Goal: Task Accomplishment & Management: Use online tool/utility

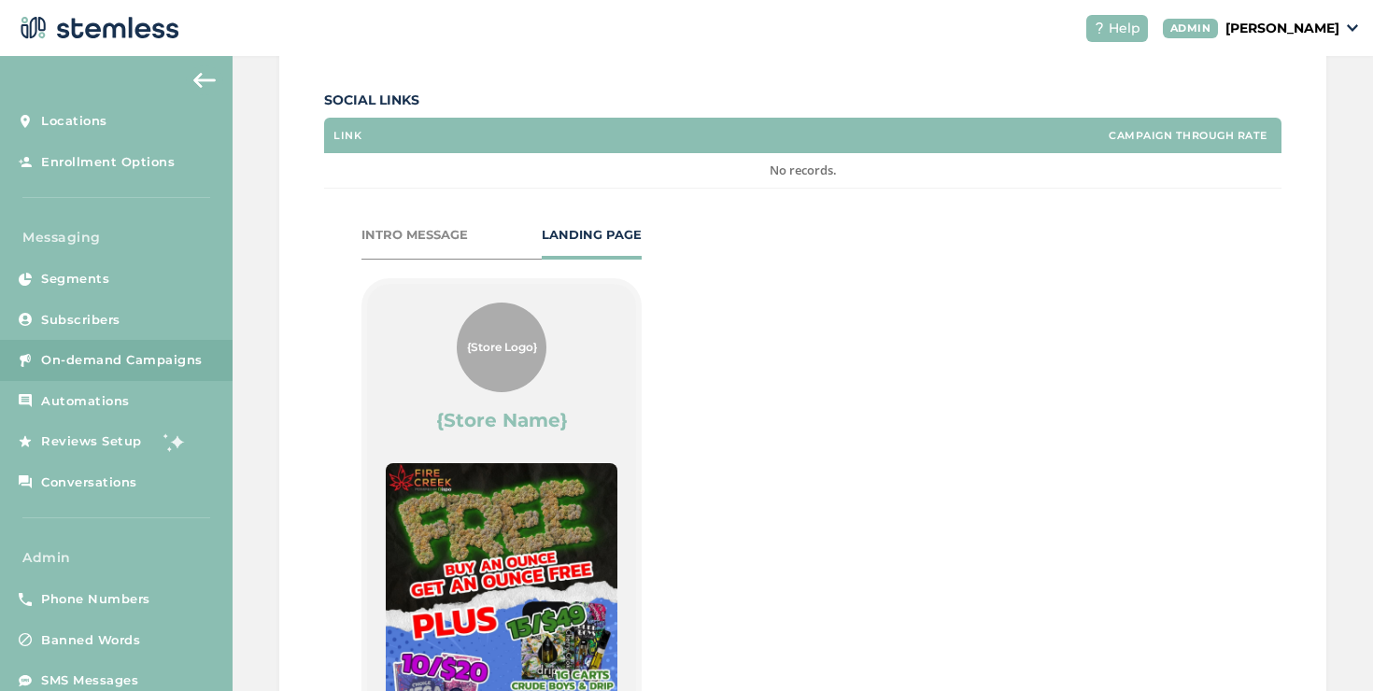
scroll to position [720, 0]
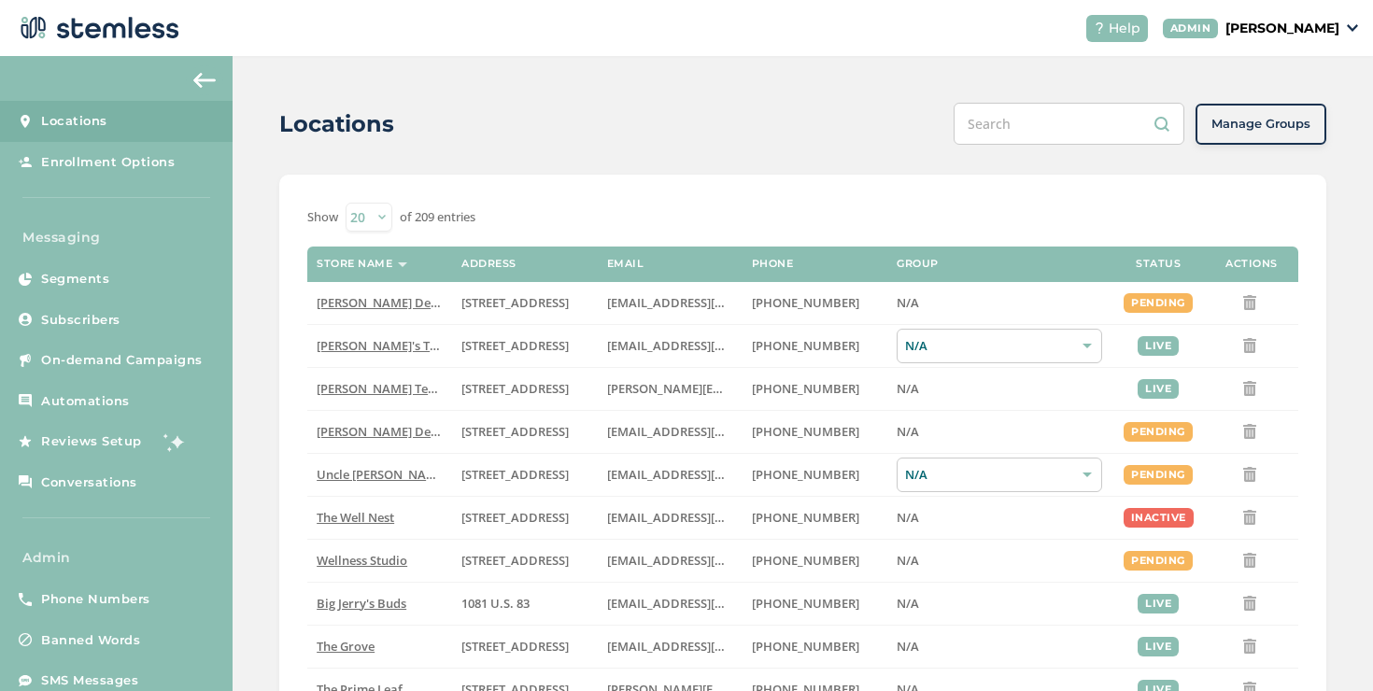
click at [1248, 32] on p "[PERSON_NAME]" at bounding box center [1282, 29] width 114 height 20
click at [1258, 141] on span "Impersonate" at bounding box center [1292, 134] width 92 height 19
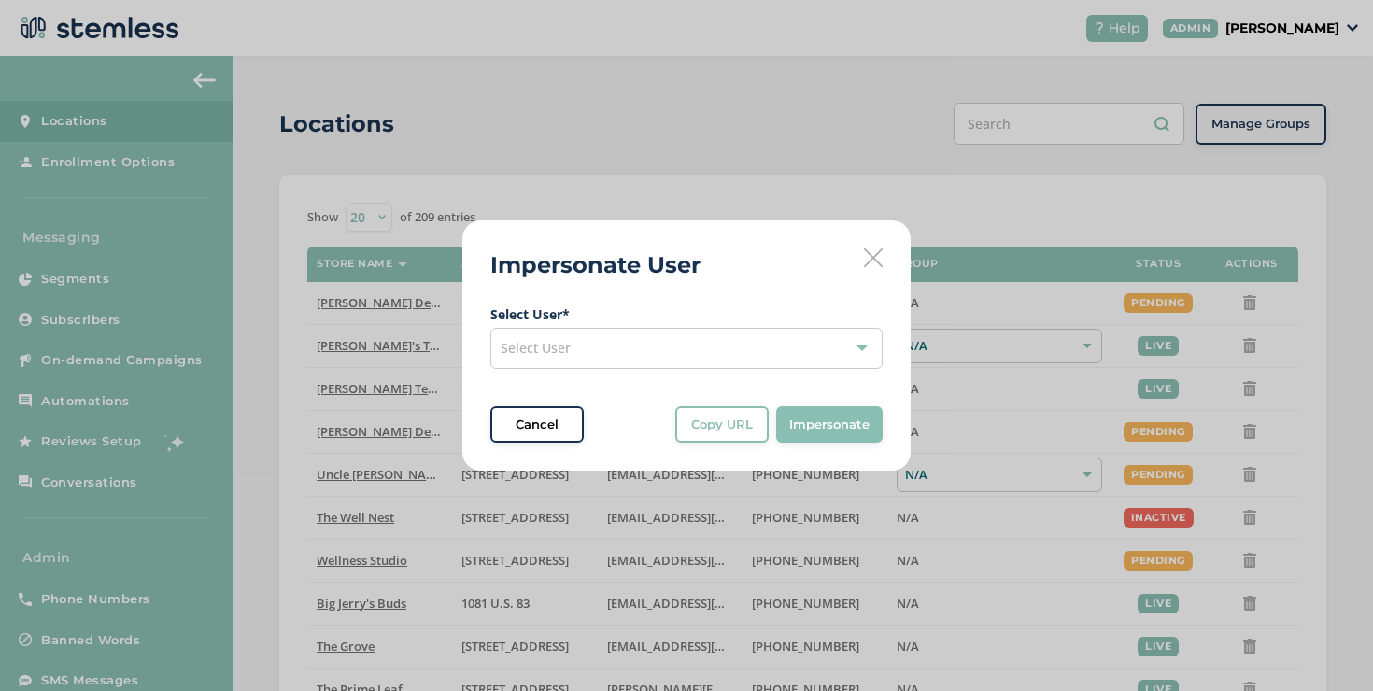
click at [758, 363] on div "Select User" at bounding box center [686, 348] width 392 height 41
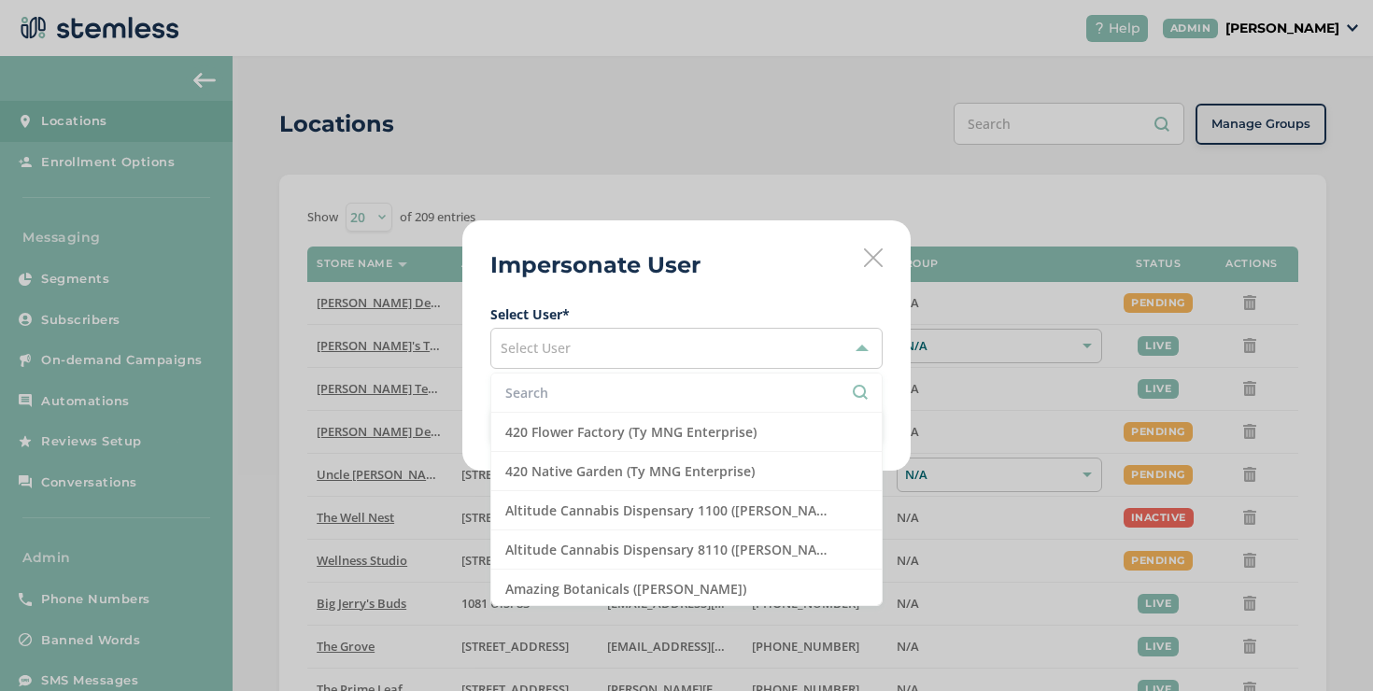
click at [735, 383] on input "text" at bounding box center [686, 393] width 362 height 20
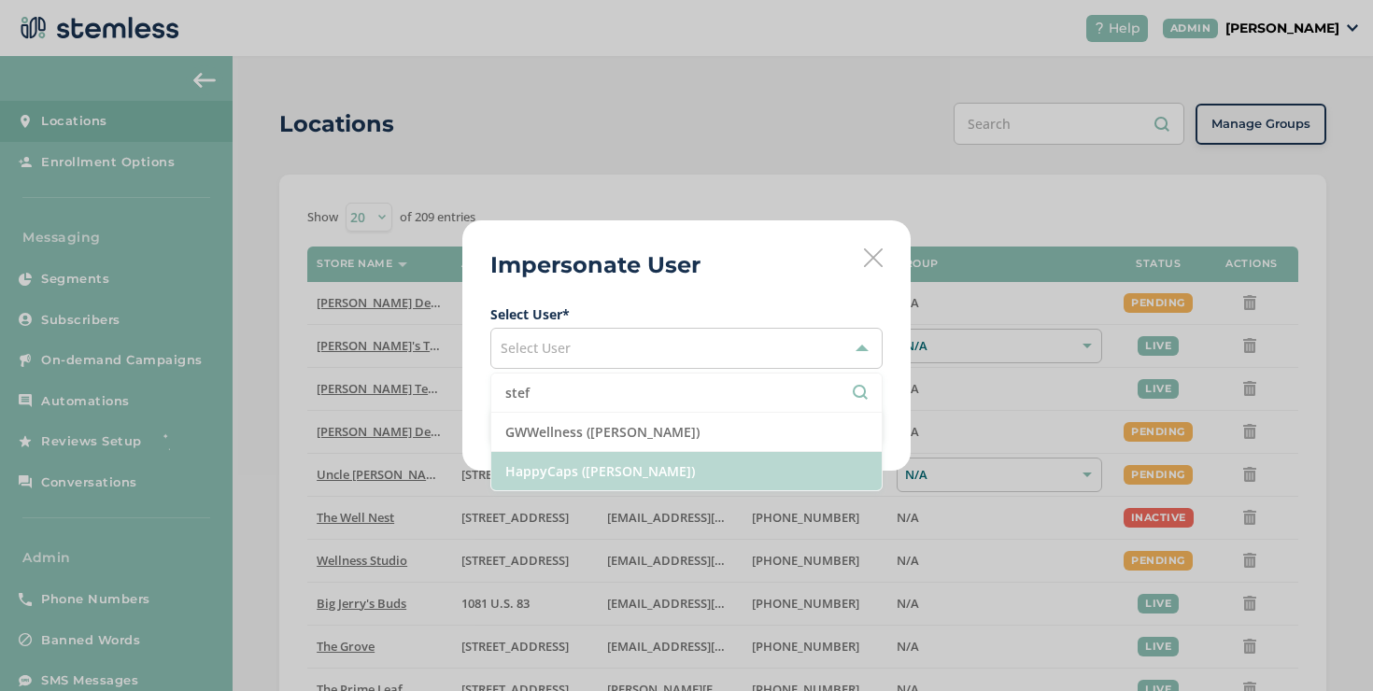
type input "stef"
click at [713, 461] on li "HappyCaps ([PERSON_NAME])" at bounding box center [686, 471] width 390 height 38
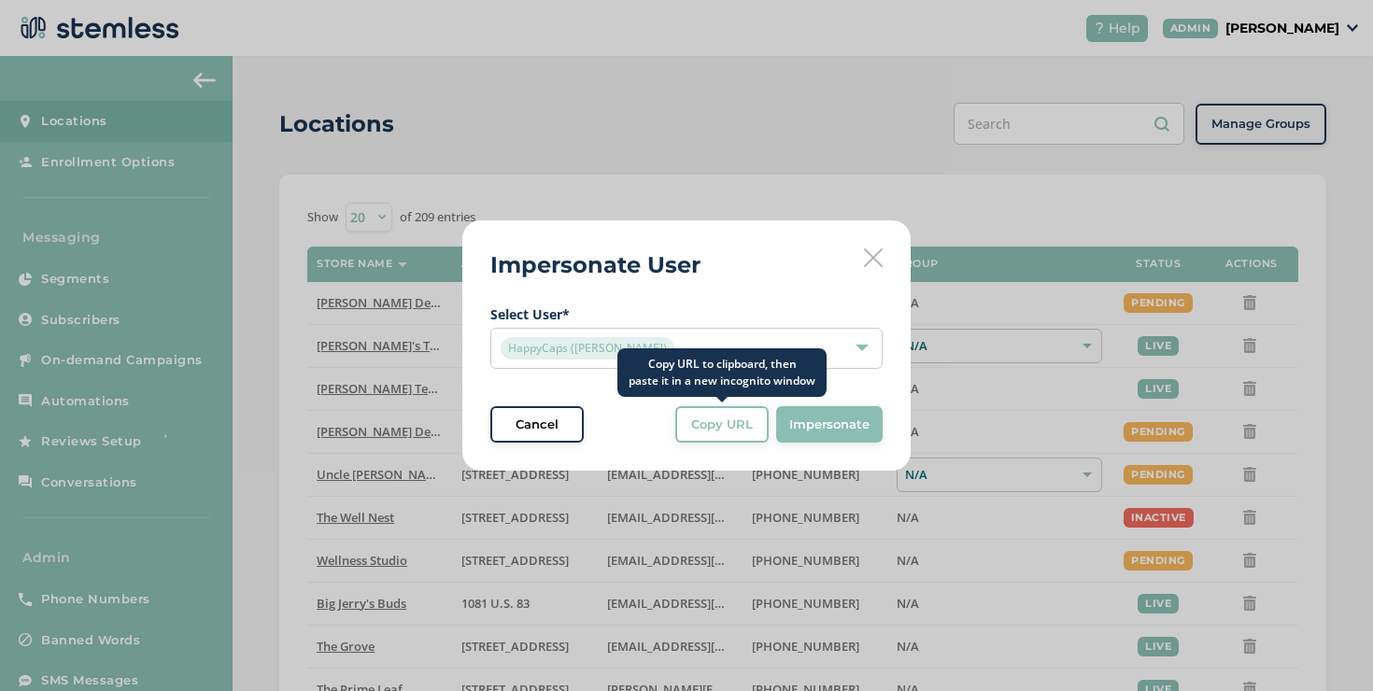
click at [735, 439] on button "Copy URL" at bounding box center [721, 424] width 93 height 37
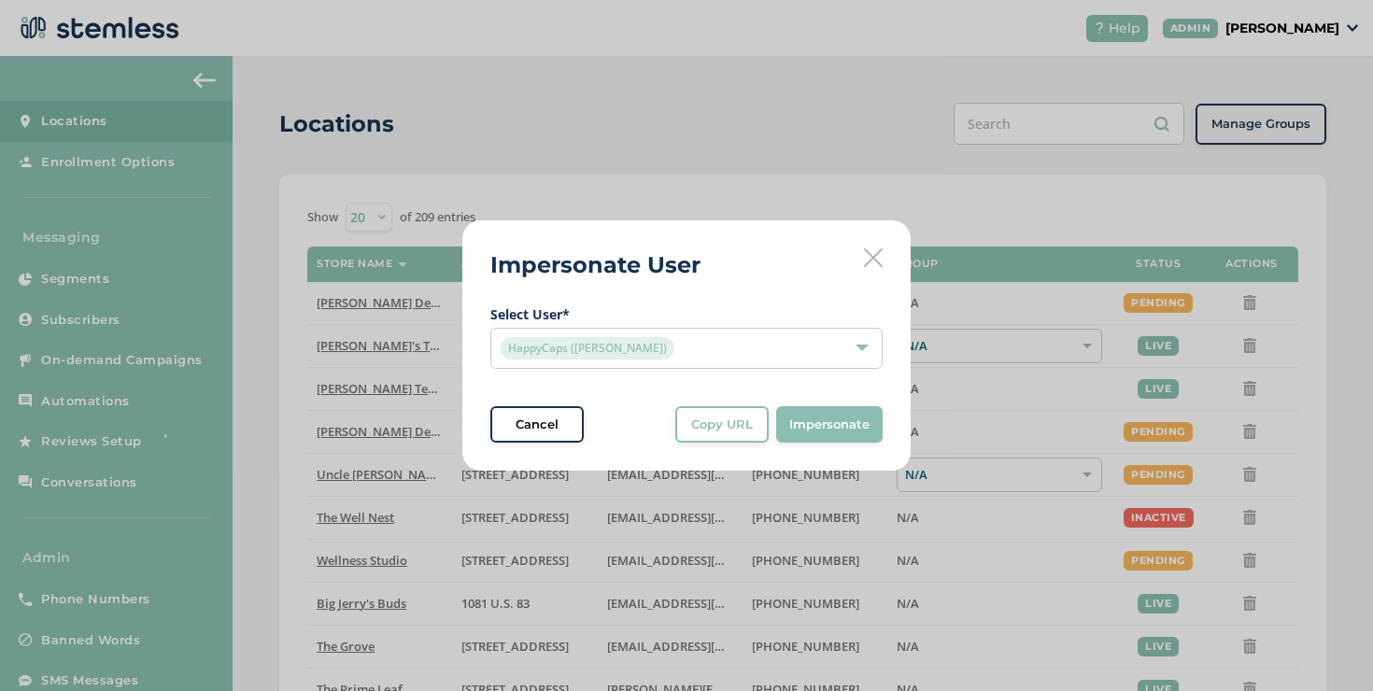
click at [878, 259] on icon at bounding box center [873, 257] width 19 height 19
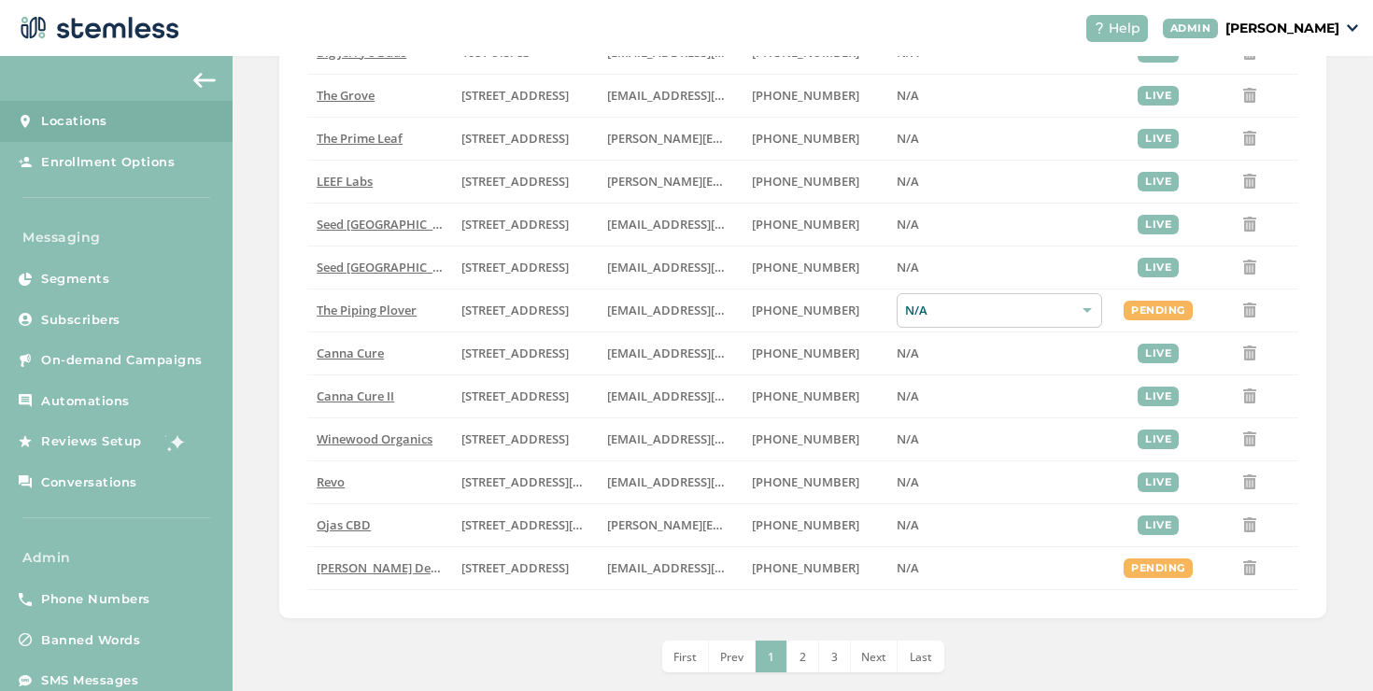
scroll to position [578, 0]
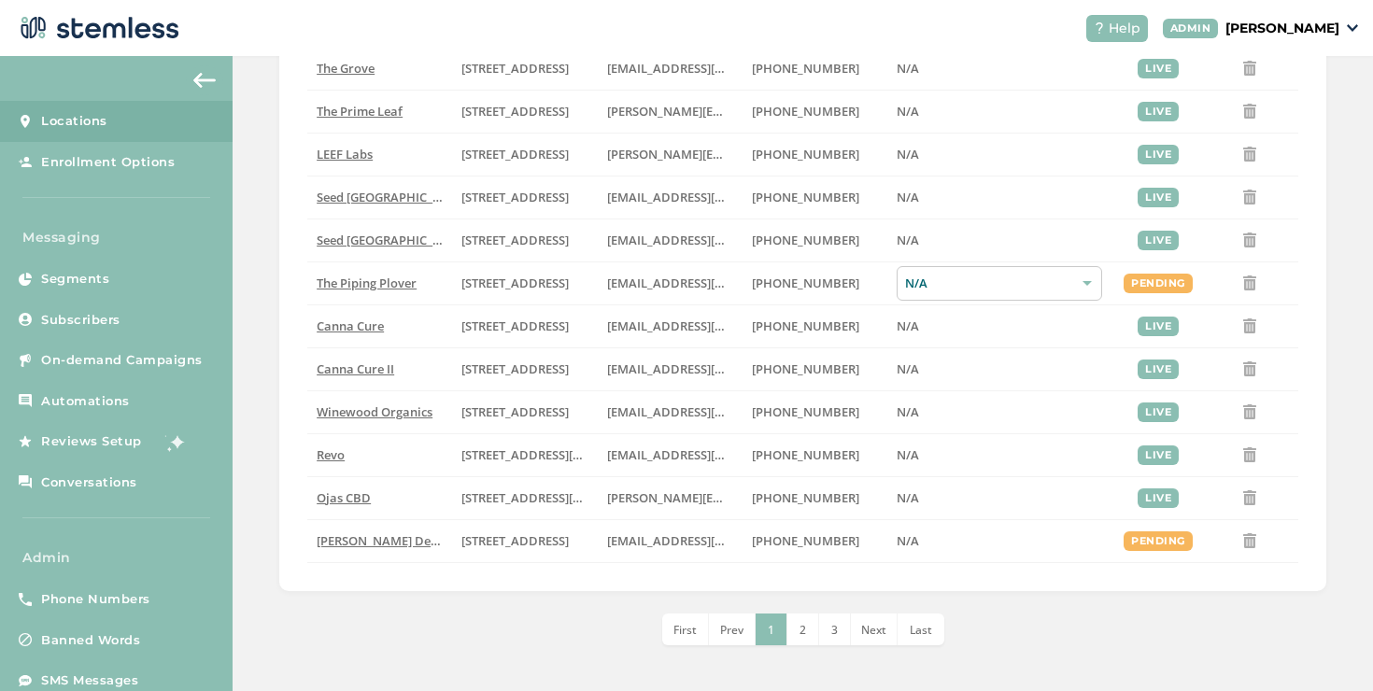
click at [1275, 29] on p "[PERSON_NAME]" at bounding box center [1282, 29] width 114 height 20
click at [1280, 138] on span "Impersonate" at bounding box center [1292, 134] width 92 height 19
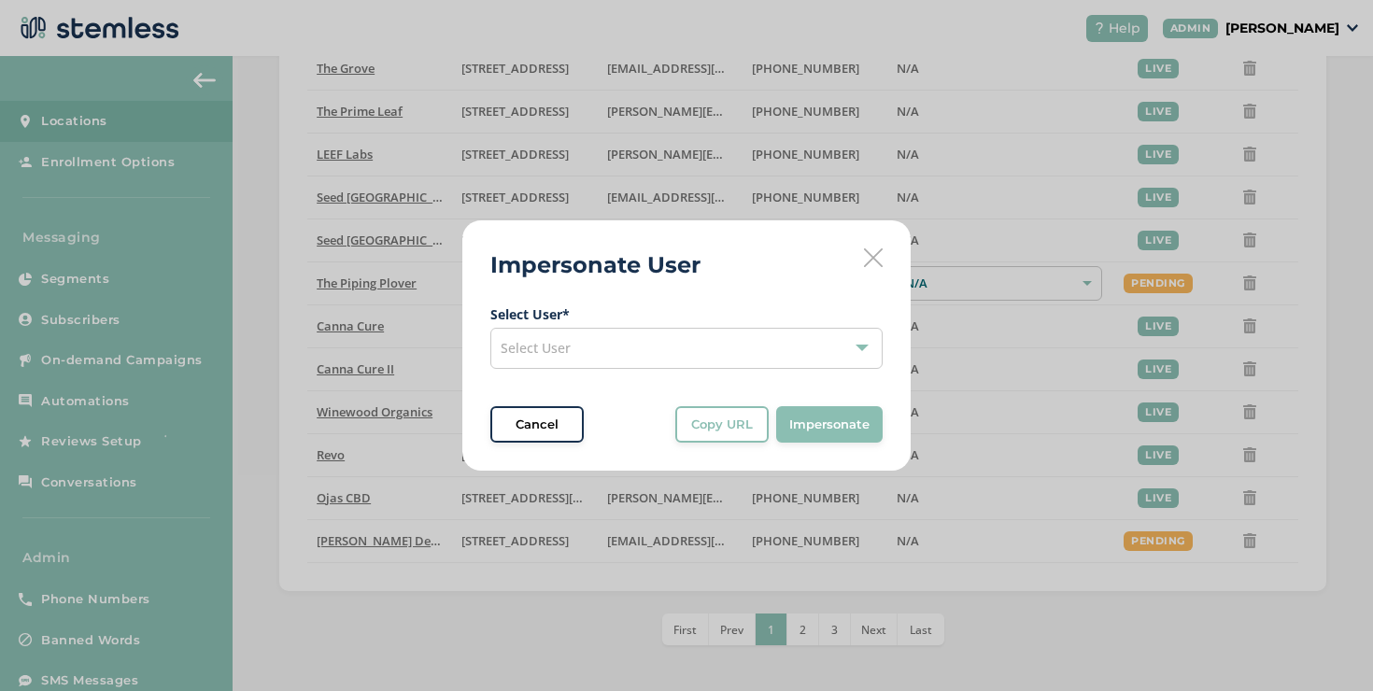
click at [828, 333] on div "Select User" at bounding box center [686, 348] width 392 height 41
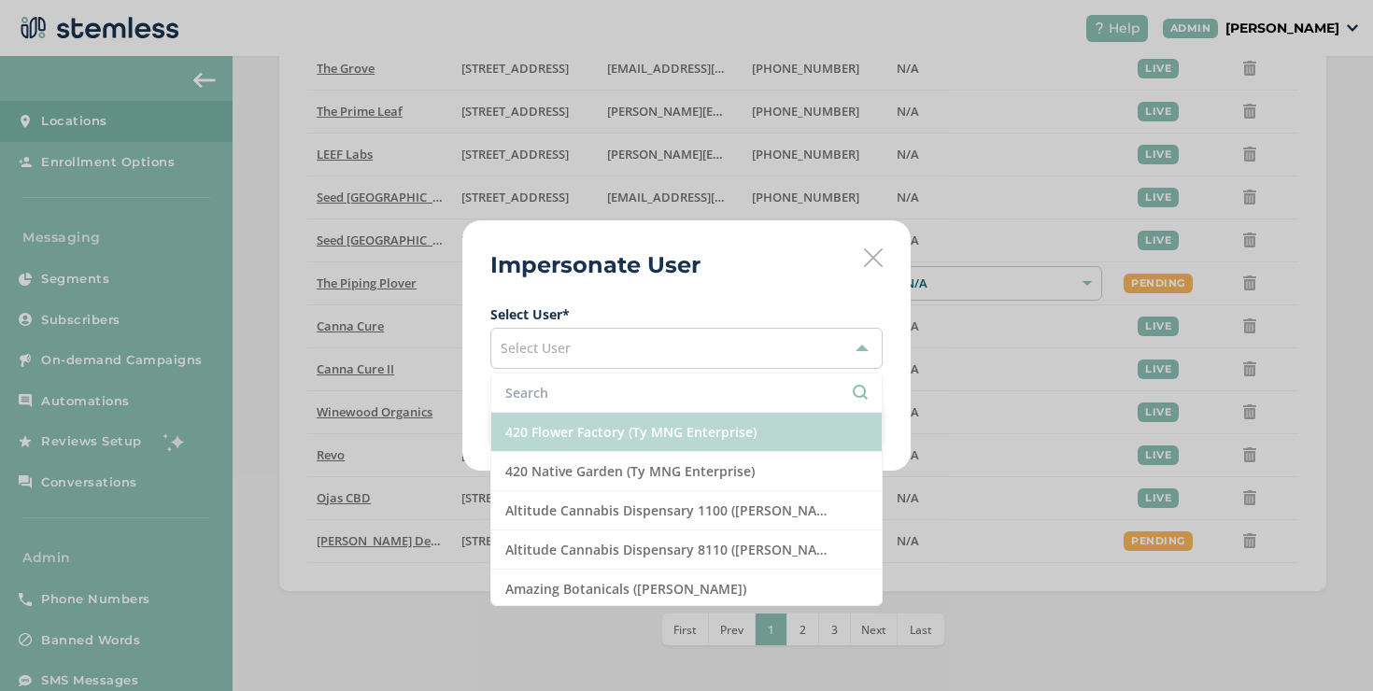
click at [689, 424] on li "420 Flower Factory (Ty MNG Enterprise)" at bounding box center [686, 432] width 390 height 39
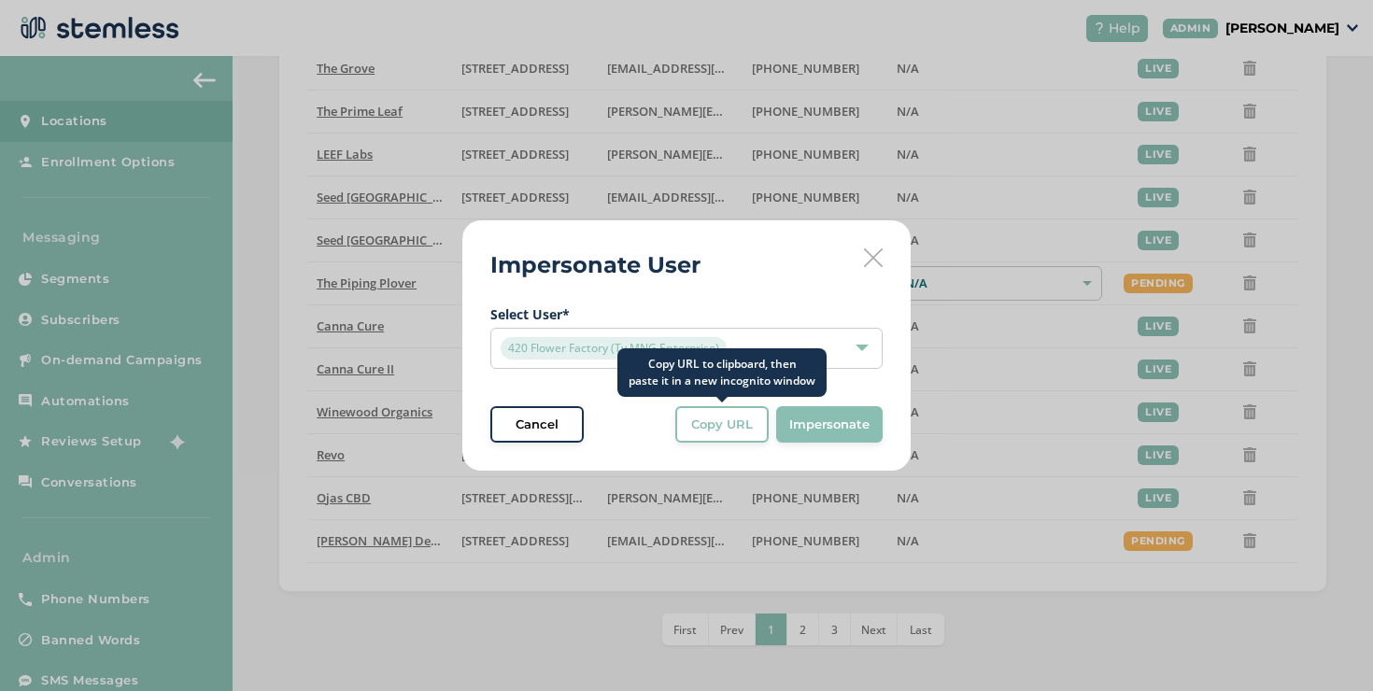
click at [695, 433] on button "Copy URL" at bounding box center [721, 424] width 93 height 37
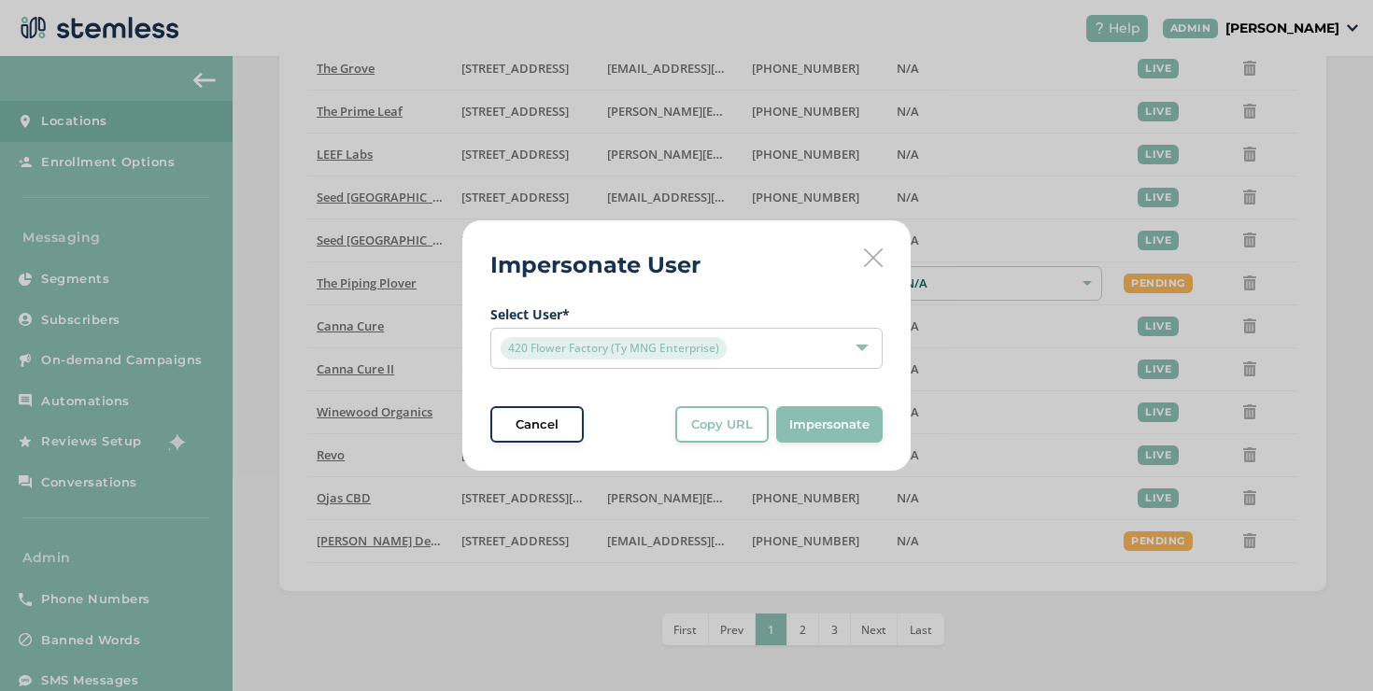
click at [887, 269] on div "Impersonate User Select User * 420 Flower Factory (Ty MNG Enterprise) Cancel Co…" at bounding box center [686, 345] width 448 height 251
click at [882, 262] on div "Impersonate User Select User * 420 Flower Factory (Ty MNG Enterprise) Cancel Co…" at bounding box center [686, 345] width 448 height 251
click at [882, 262] on icon at bounding box center [873, 257] width 19 height 19
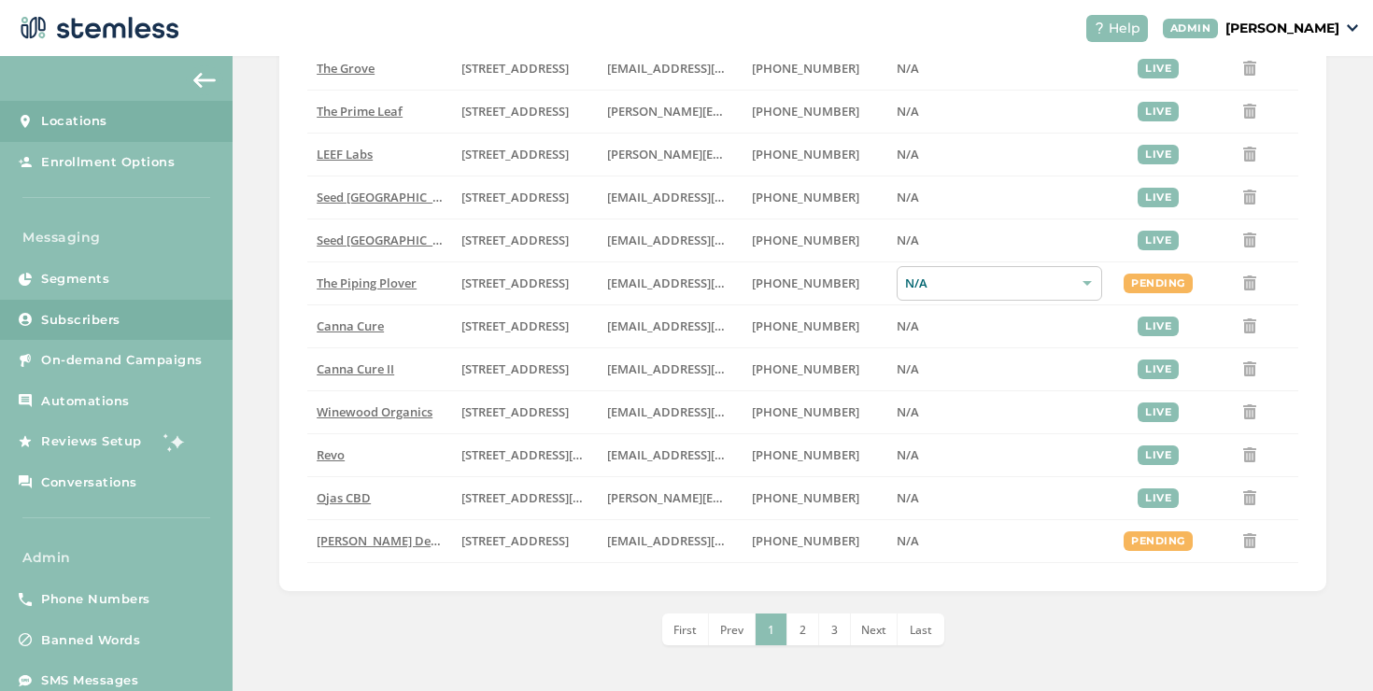
click at [155, 336] on link "Subscribers" at bounding box center [116, 320] width 233 height 41
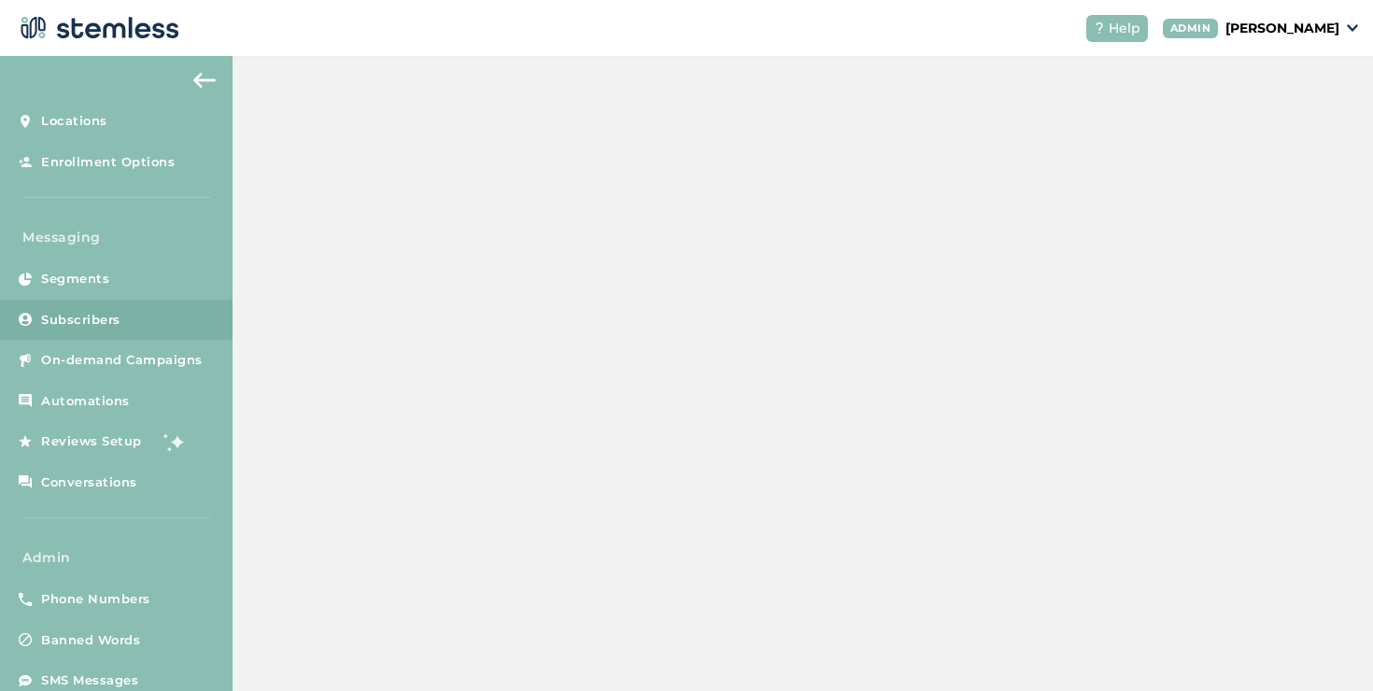
click at [155, 336] on link "Subscribers" at bounding box center [116, 320] width 233 height 41
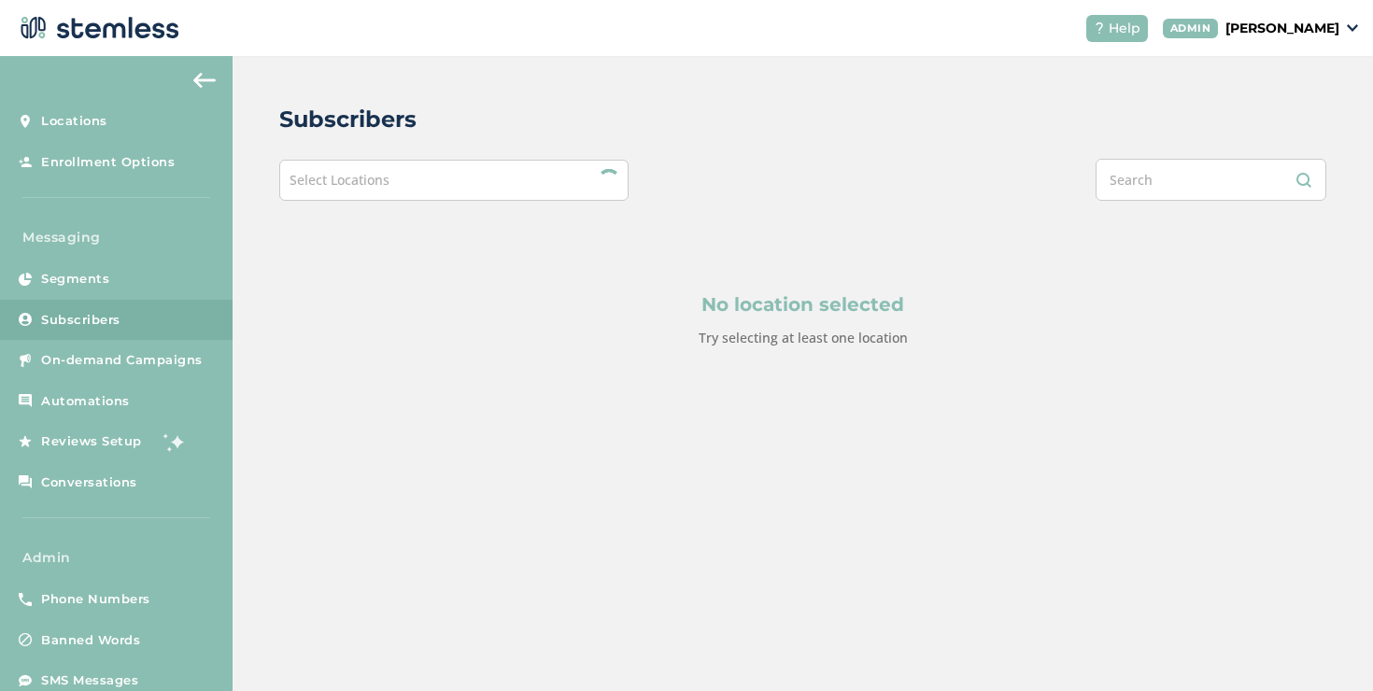
click at [536, 186] on div "Select Locations" at bounding box center [453, 180] width 349 height 41
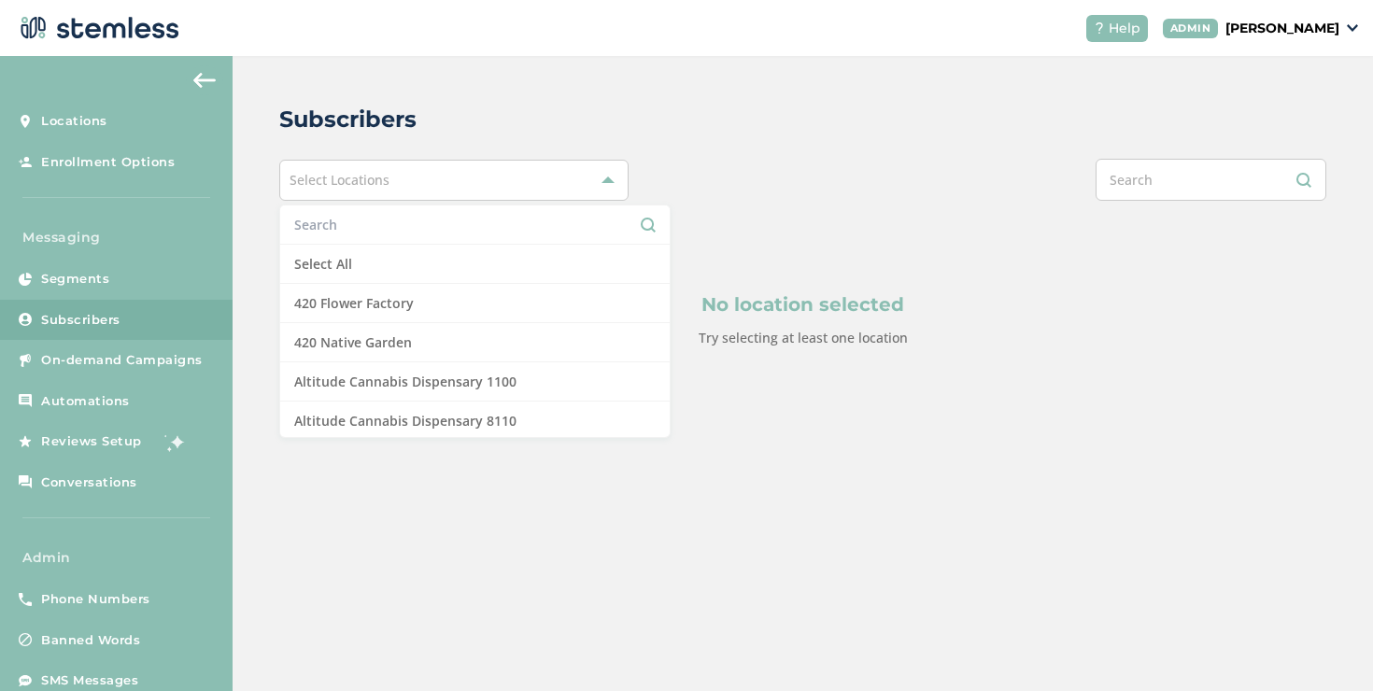
click at [492, 209] on li at bounding box center [475, 224] width 390 height 39
click at [483, 215] on input "text" at bounding box center [474, 225] width 361 height 20
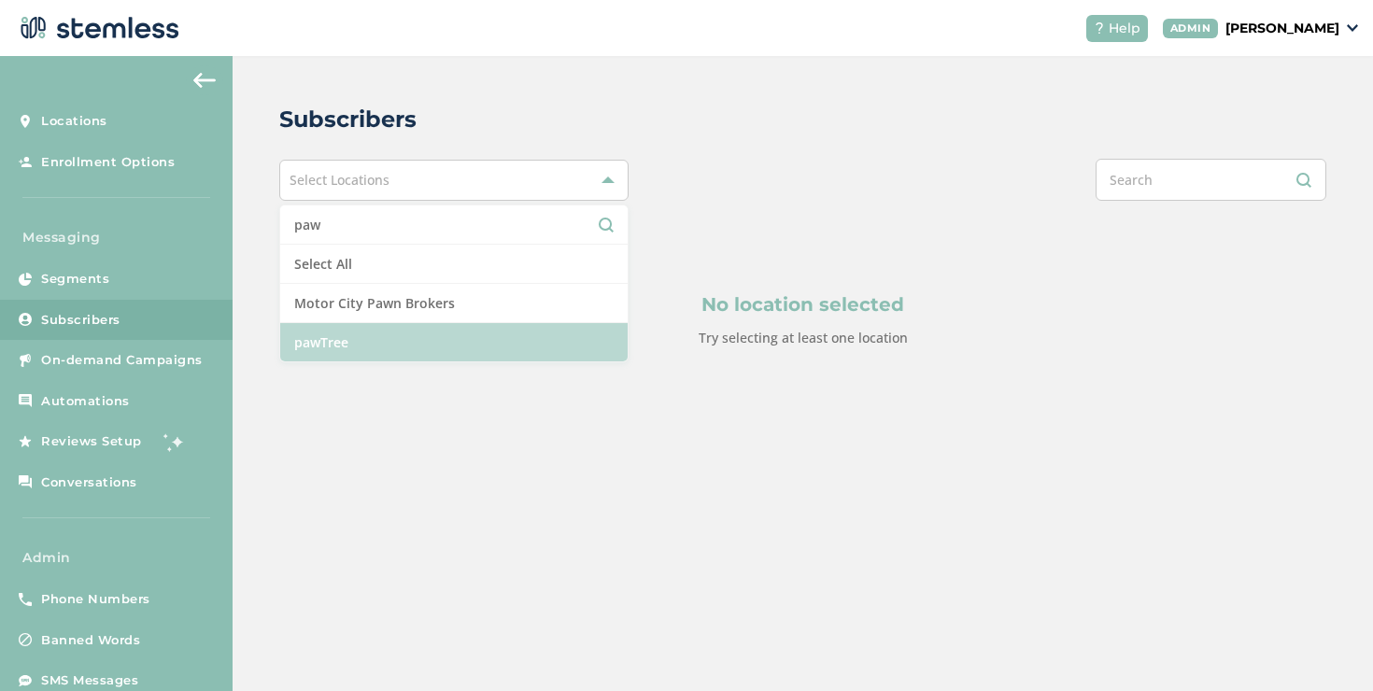
type input "paw"
click at [400, 347] on li "pawTree" at bounding box center [453, 342] width 347 height 38
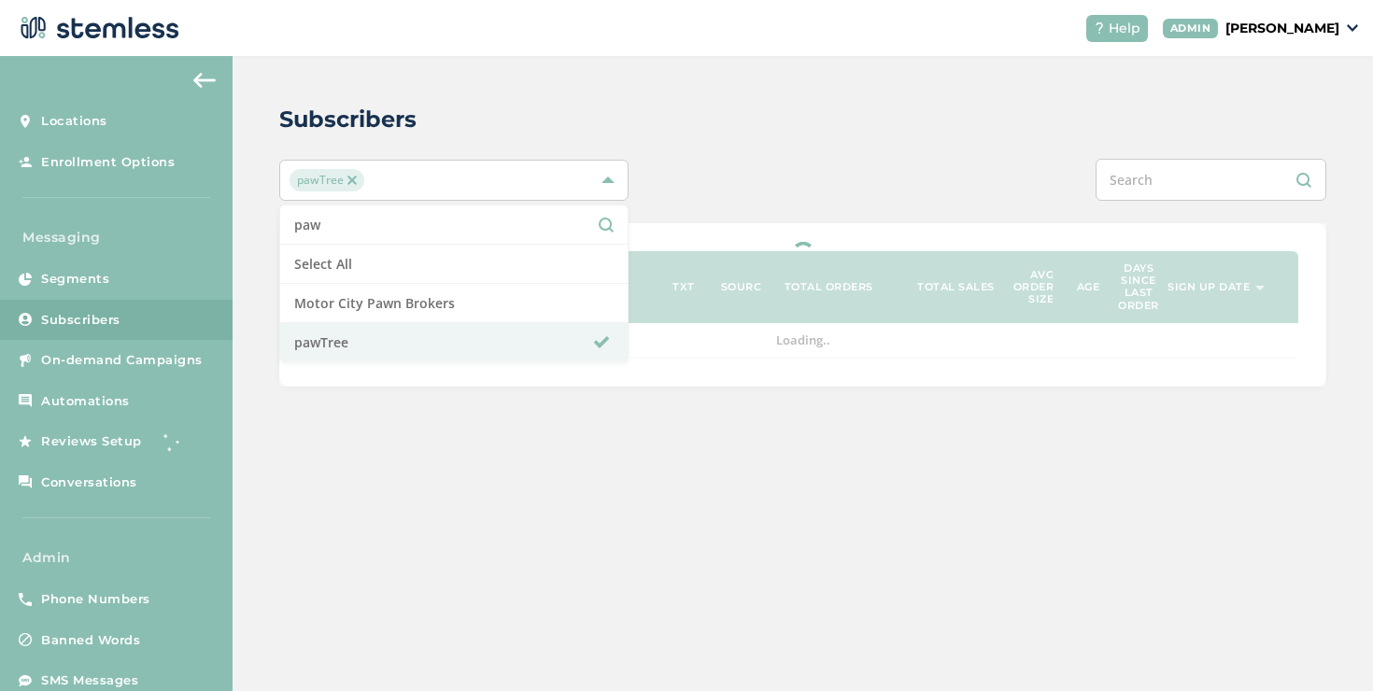
click at [701, 179] on div "pawTree paw Select All Motor City Pawn Brokers pawTree" at bounding box center [802, 180] width 1047 height 42
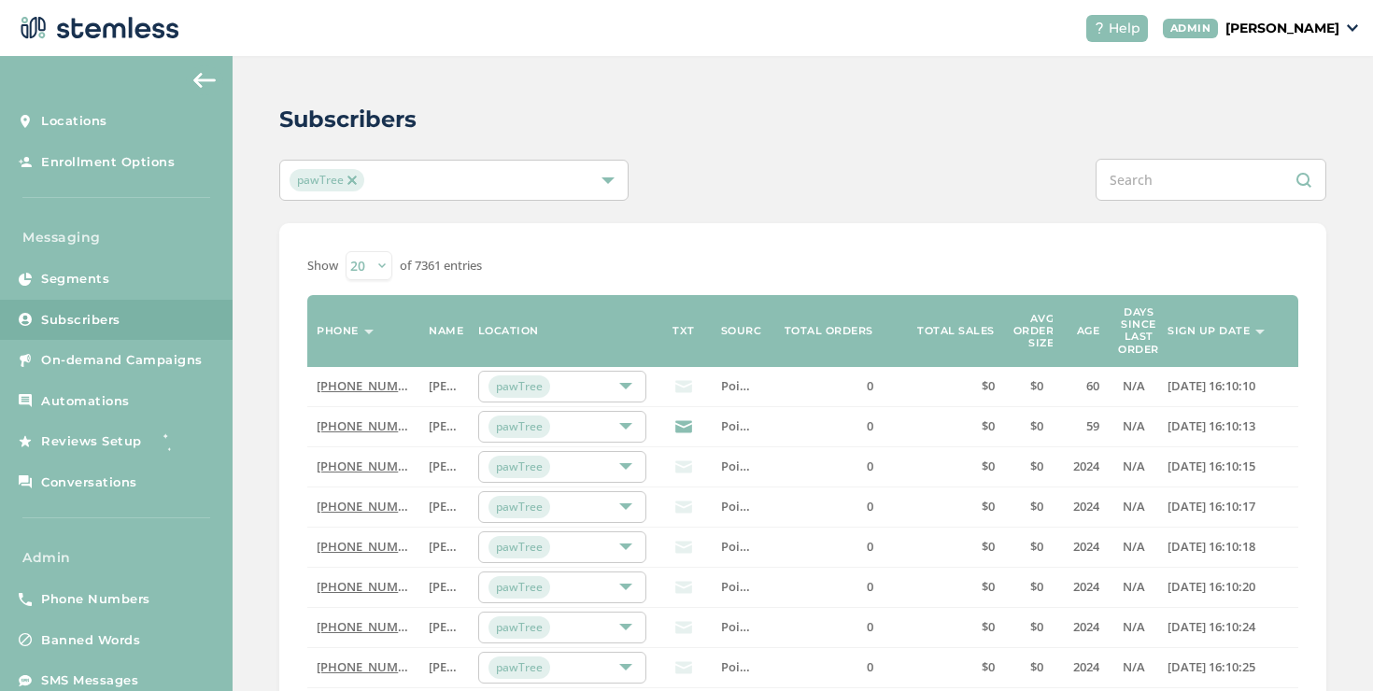
click at [1224, 328] on label "Sign up date" at bounding box center [1209, 331] width 82 height 12
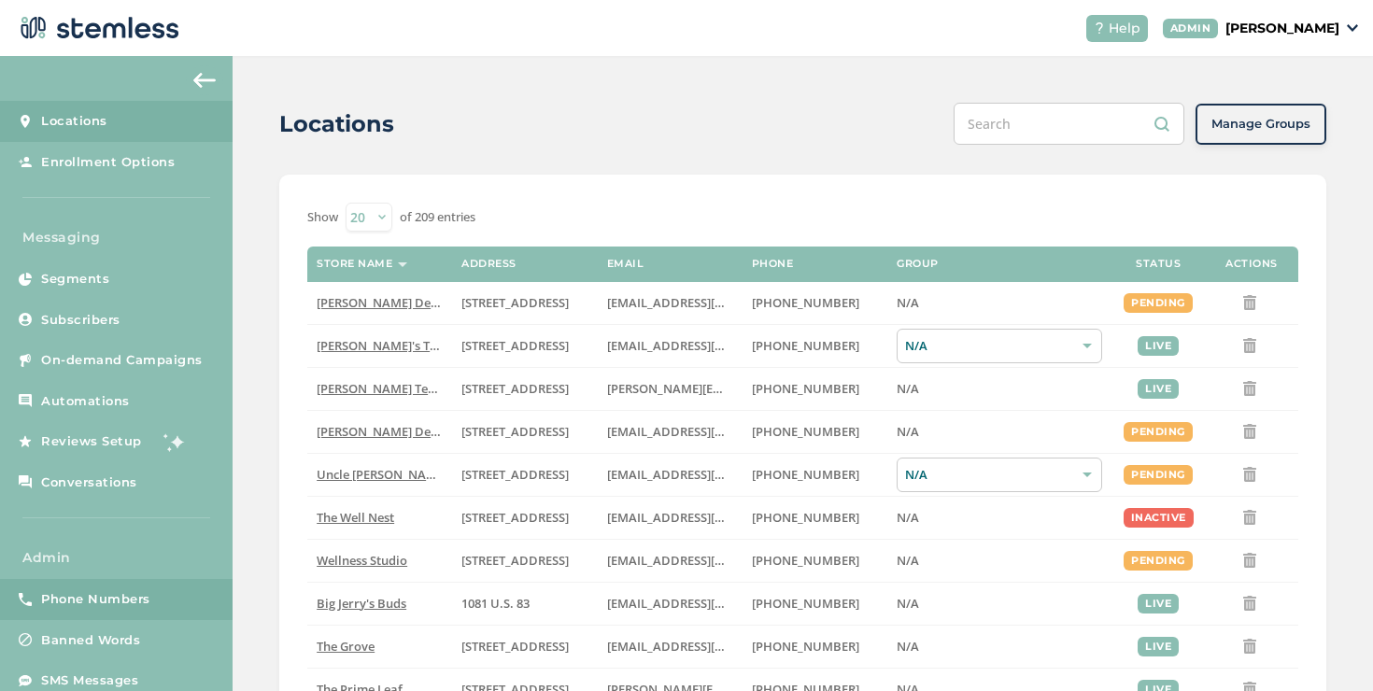
click at [159, 579] on link "Phone Numbers" at bounding box center [116, 599] width 233 height 41
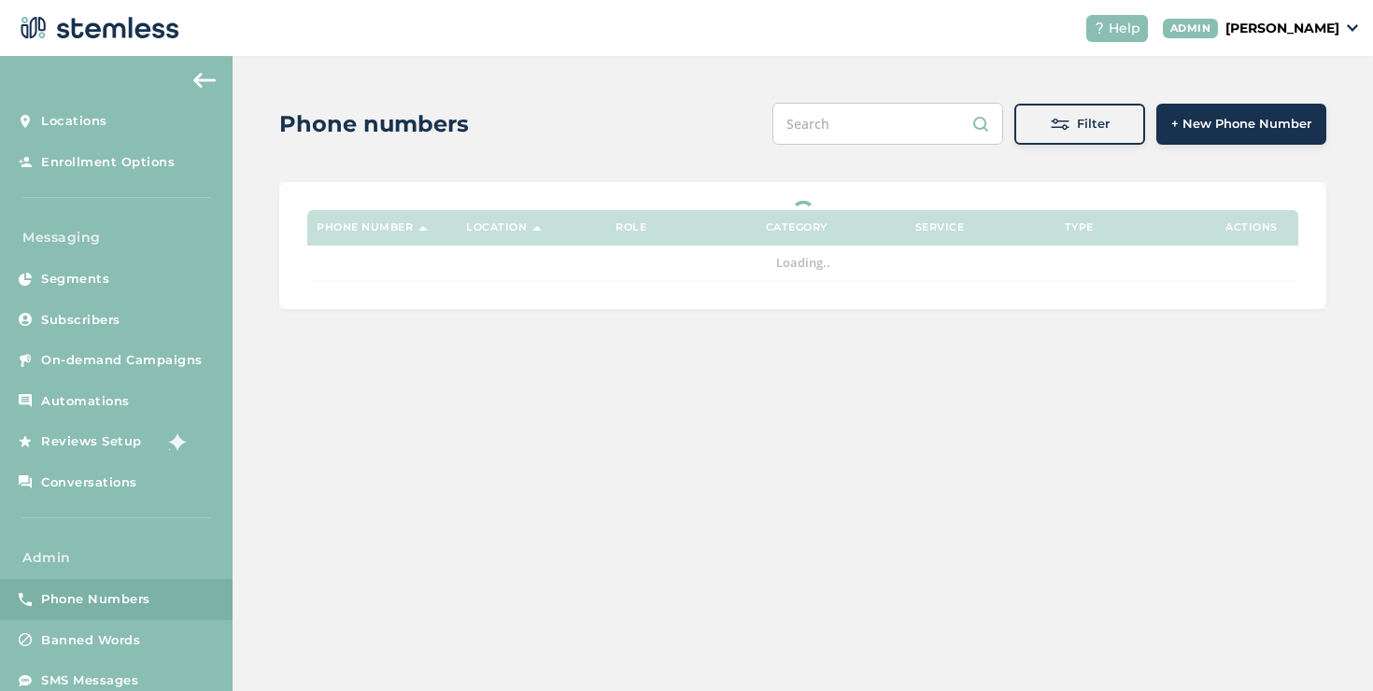
click at [1035, 116] on div "Filter" at bounding box center [1079, 124] width 101 height 19
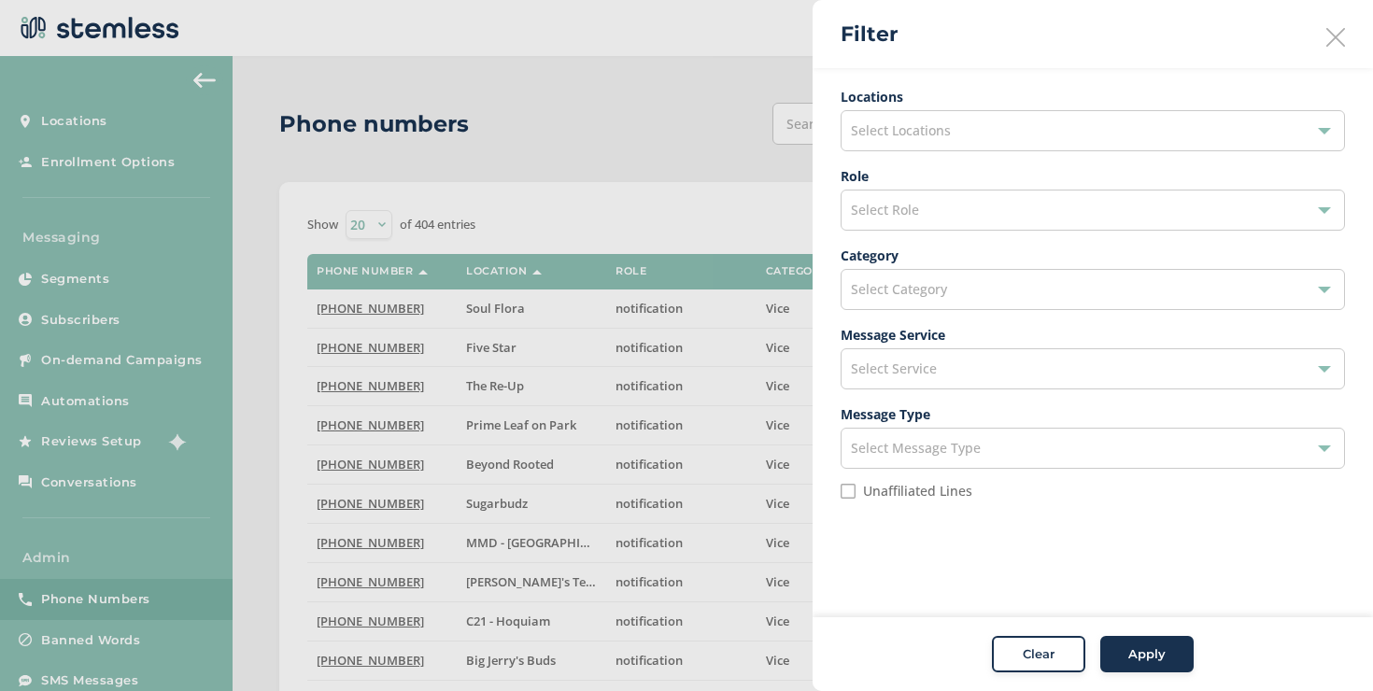
click at [914, 146] on div "Select Locations" at bounding box center [1093, 130] width 504 height 41
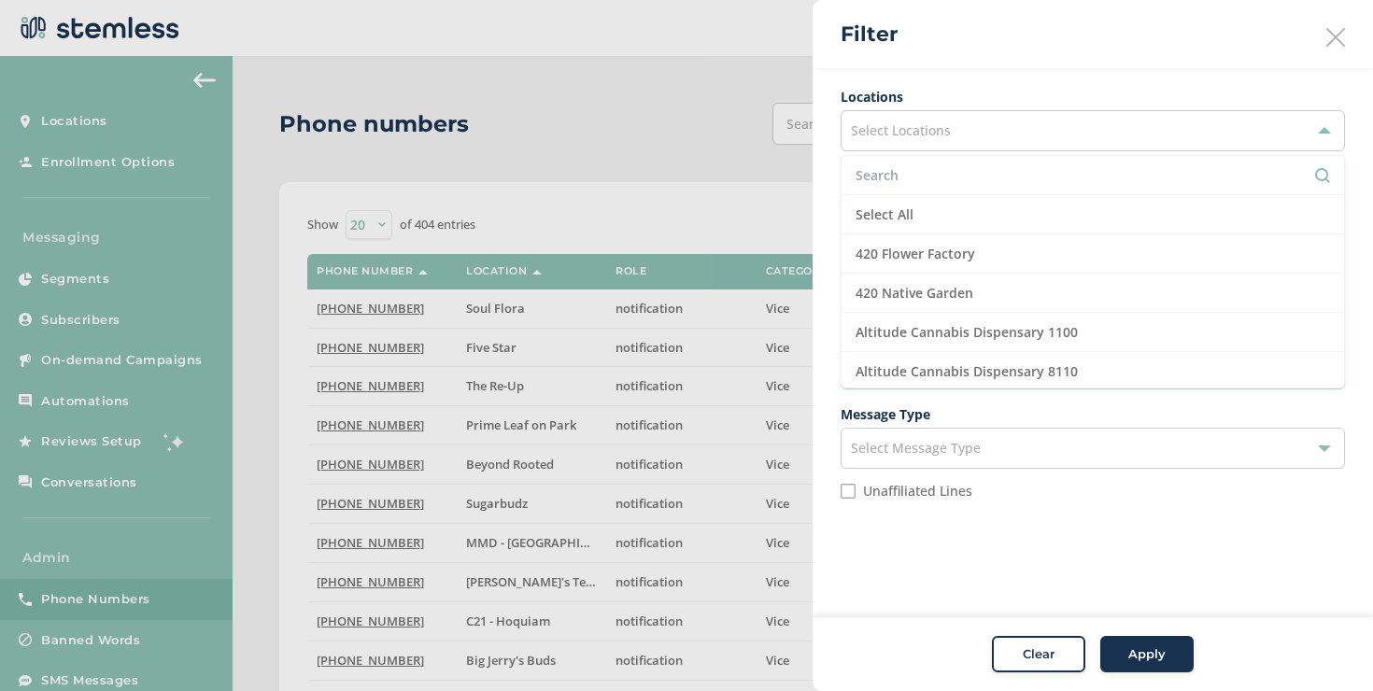
click at [914, 146] on div "Select Locations" at bounding box center [1093, 130] width 504 height 41
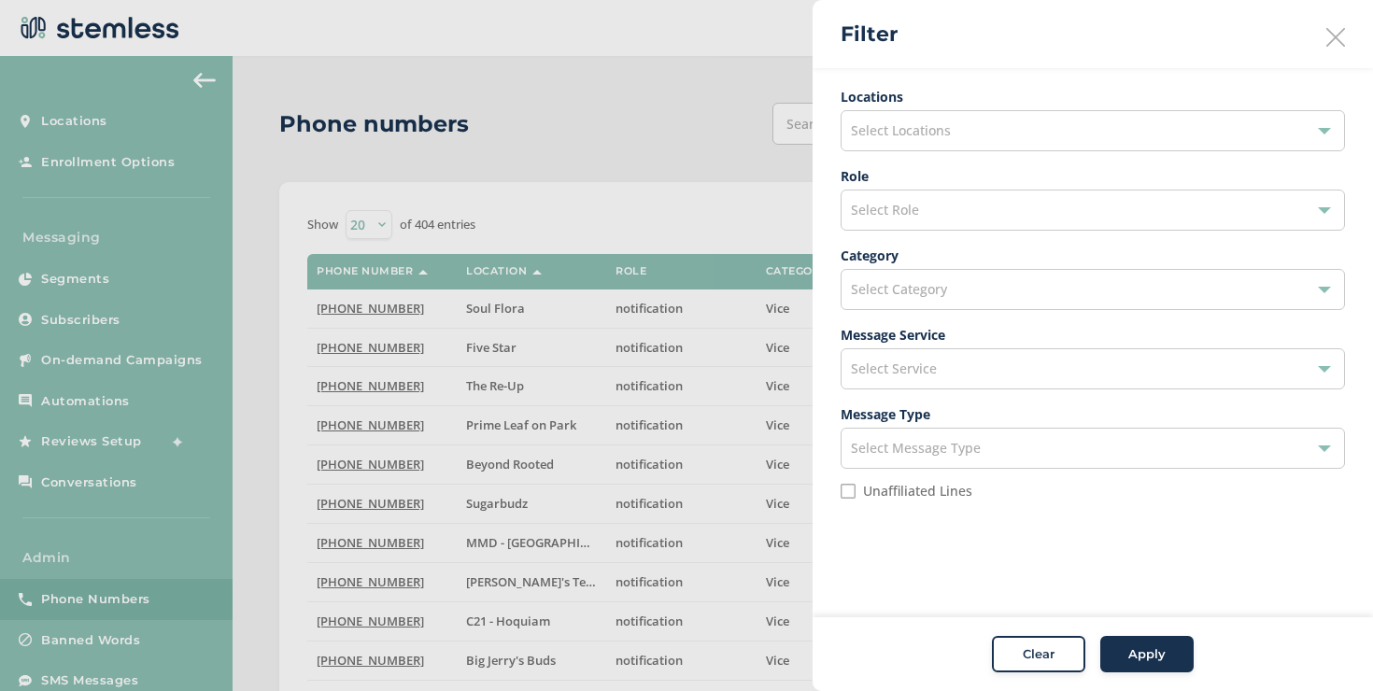
click at [909, 210] on span "Select Role" at bounding box center [885, 210] width 68 height 18
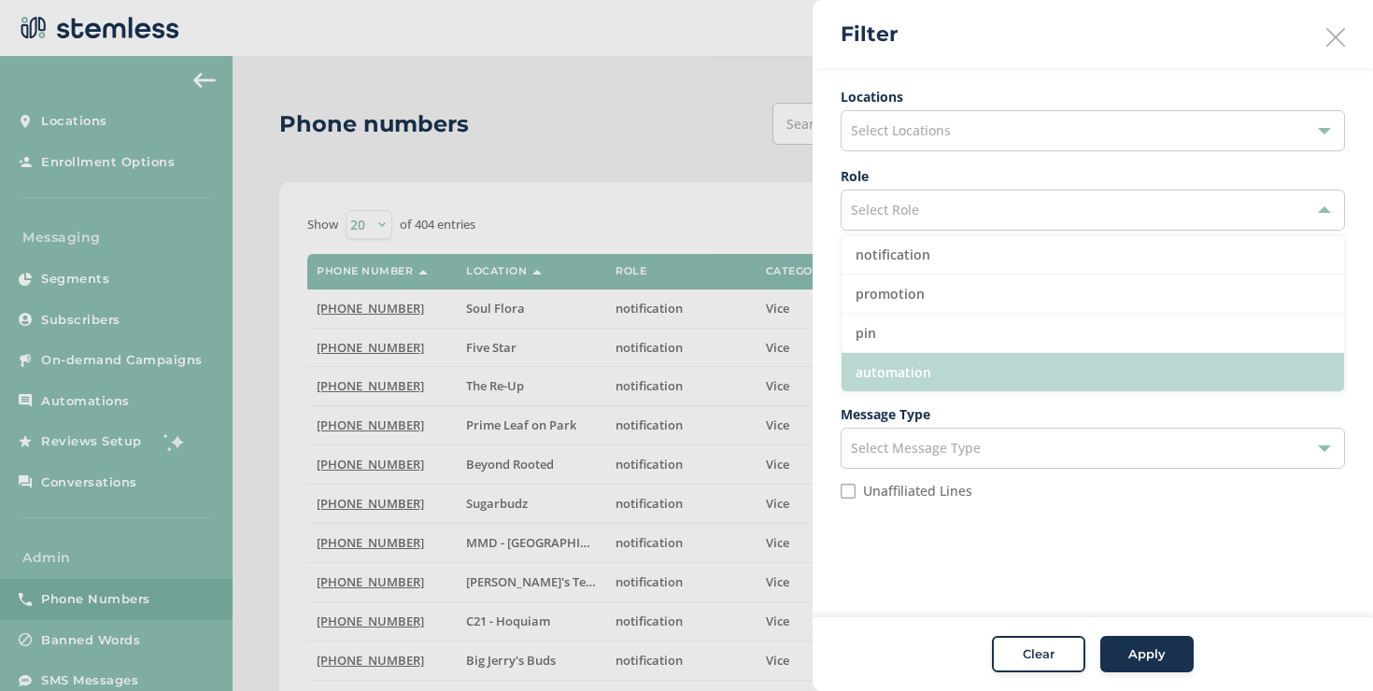
click at [884, 361] on li "automation" at bounding box center [1093, 372] width 503 height 38
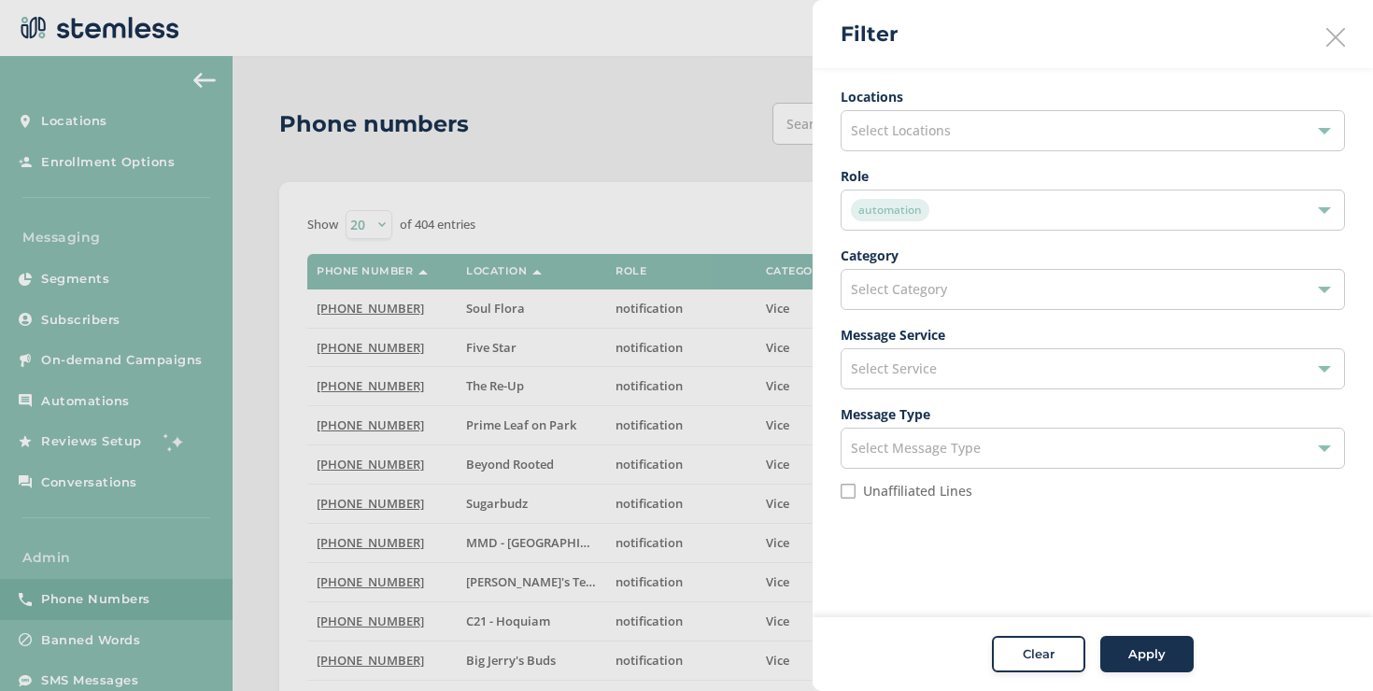
click at [1124, 648] on div "Apply" at bounding box center [1146, 654] width 67 height 19
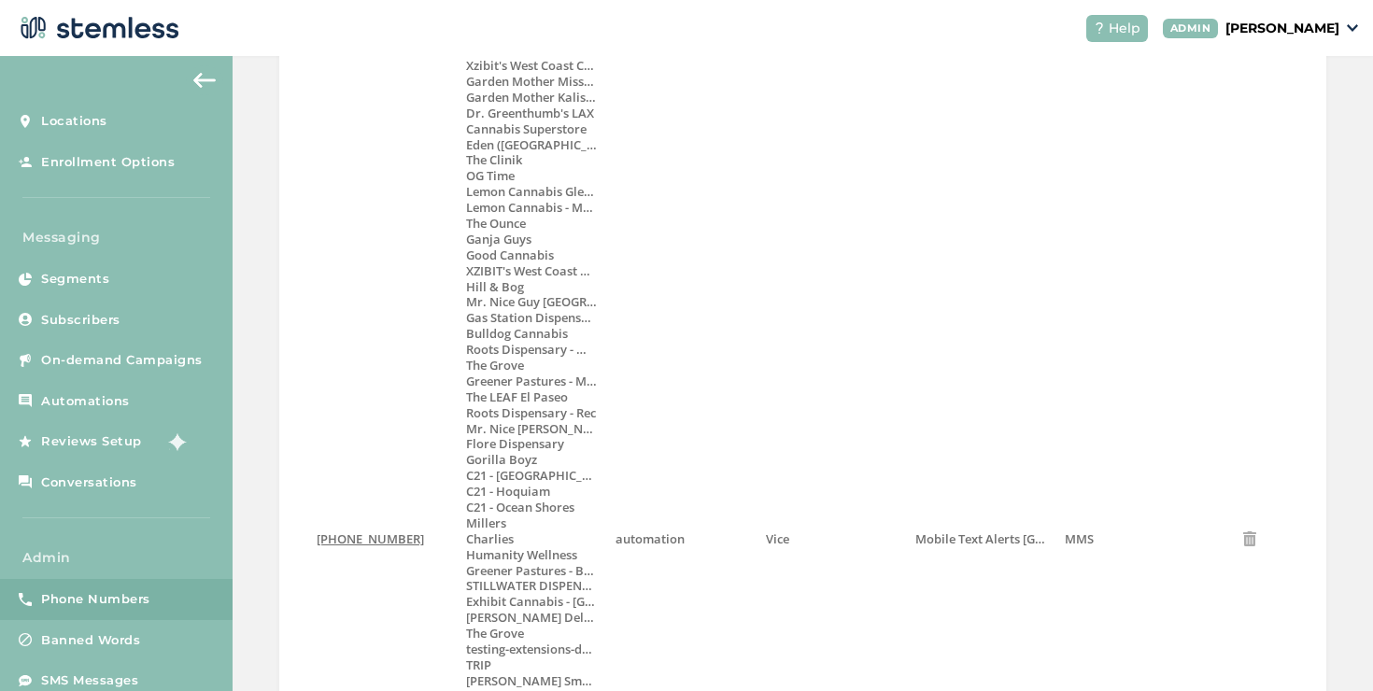
scroll to position [915, 0]
